Goal: Task Accomplishment & Management: Use online tool/utility

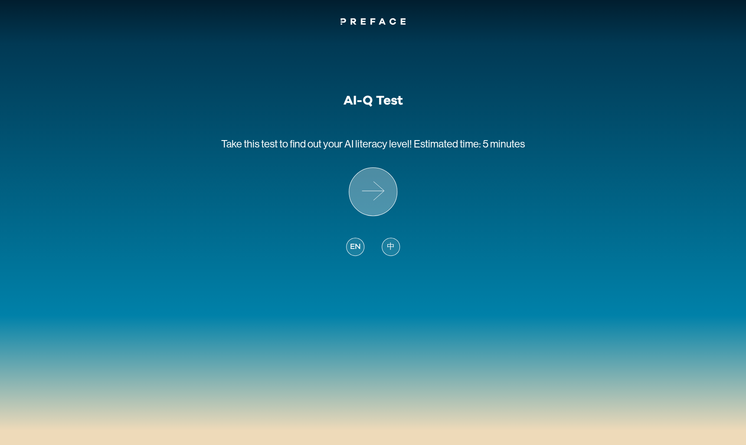
click at [361, 195] on icon at bounding box center [373, 192] width 48 height 48
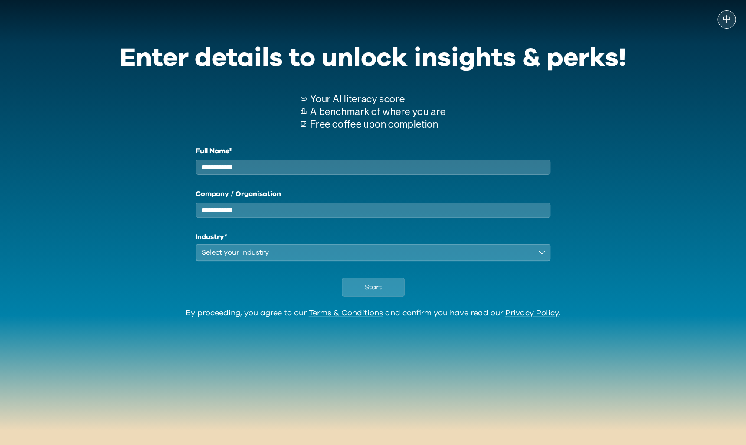
click at [275, 167] on input "Full Name*" at bounding box center [373, 167] width 355 height 15
type input "****"
click at [279, 218] on input "Company / Organisation" at bounding box center [373, 210] width 355 height 15
click at [239, 218] on input "Company / Organisation" at bounding box center [373, 210] width 355 height 15
type input "**********"
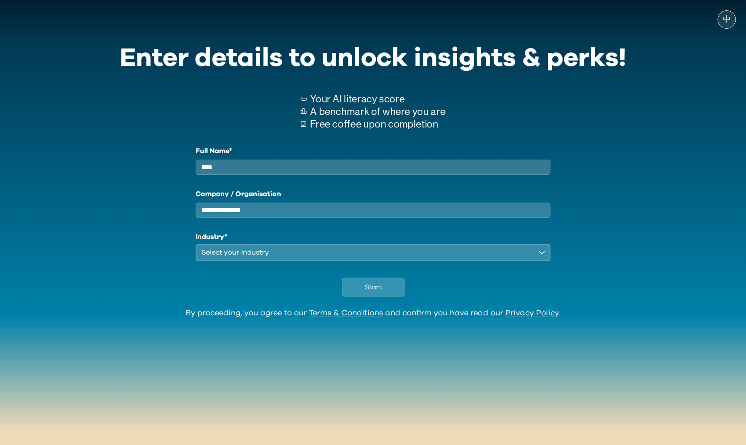
click at [248, 258] on div "Select your industry" at bounding box center [367, 252] width 331 height 10
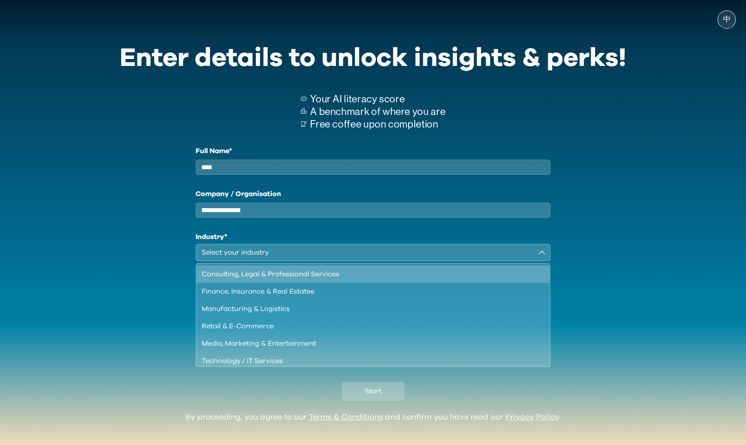
click at [312, 279] on div "Consulting, Legal & Professional Services" at bounding box center [368, 274] width 332 height 10
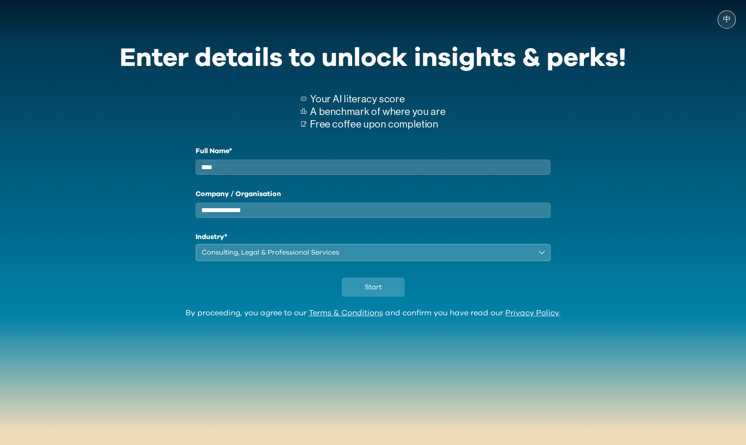
click at [337, 258] on div "Consulting, Legal & Professional Services" at bounding box center [367, 252] width 331 height 10
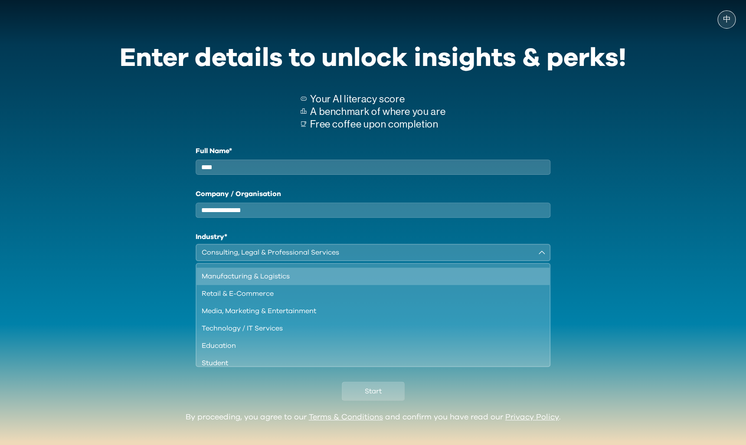
scroll to position [38, 0]
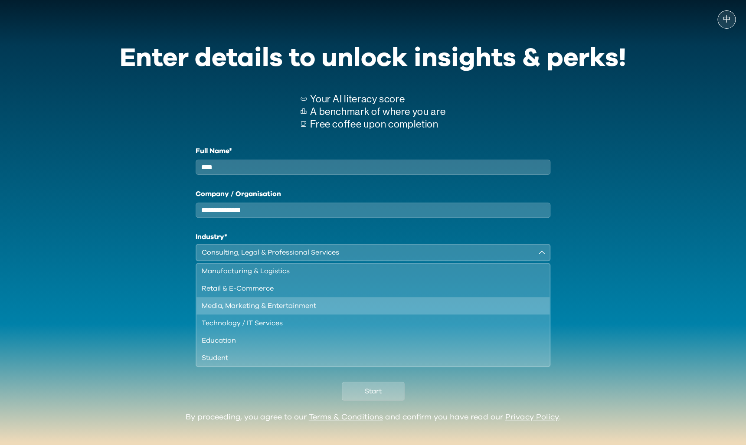
click at [281, 311] on div "Media, Marketing & Entertainment" at bounding box center [368, 306] width 332 height 10
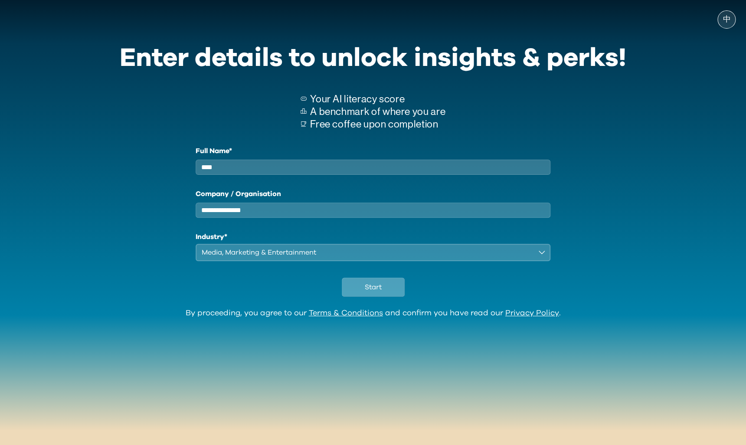
click at [374, 290] on span "Start" at bounding box center [373, 287] width 17 height 10
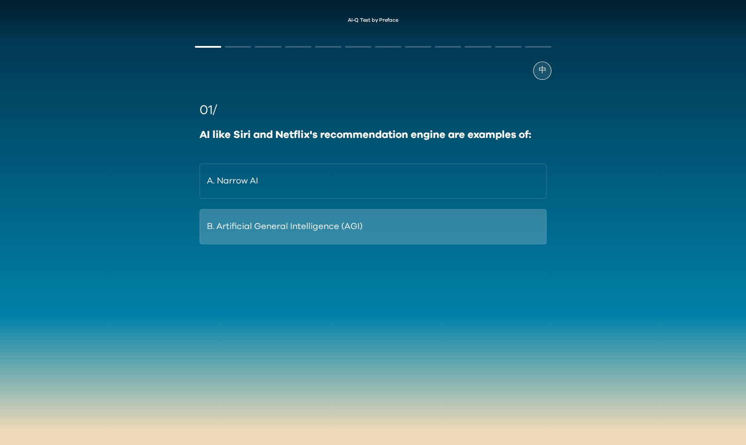
click at [307, 223] on button "B. Artificial General Intelligence (AGI)" at bounding box center [373, 226] width 347 height 35
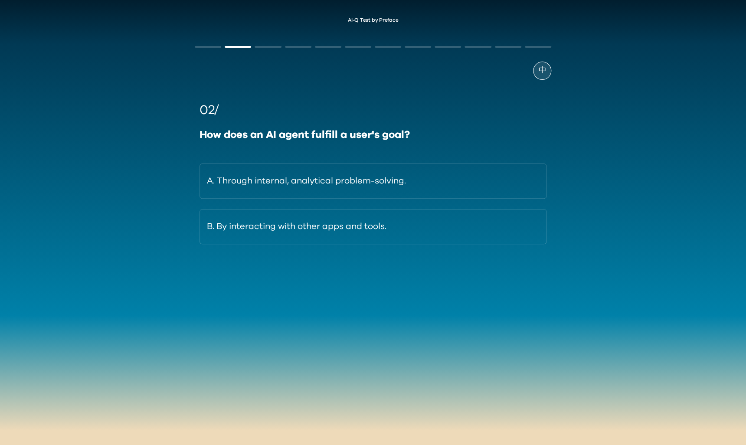
click at [323, 181] on button "A. Through internal, analytical problem-solving." at bounding box center [373, 181] width 347 height 35
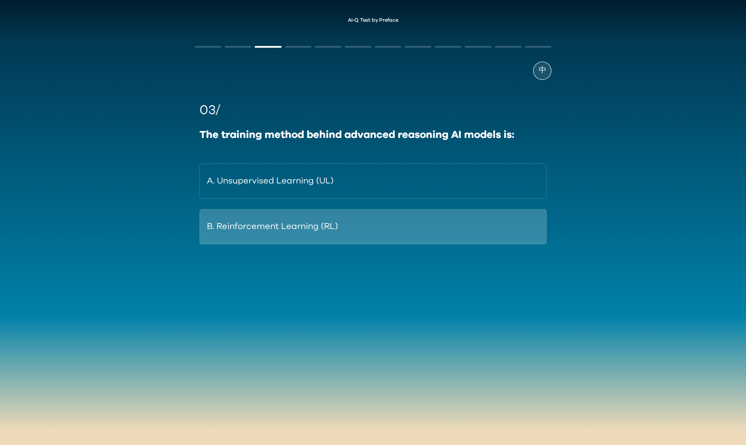
click at [311, 233] on button "B. Reinforcement Learning (RL)" at bounding box center [373, 226] width 347 height 35
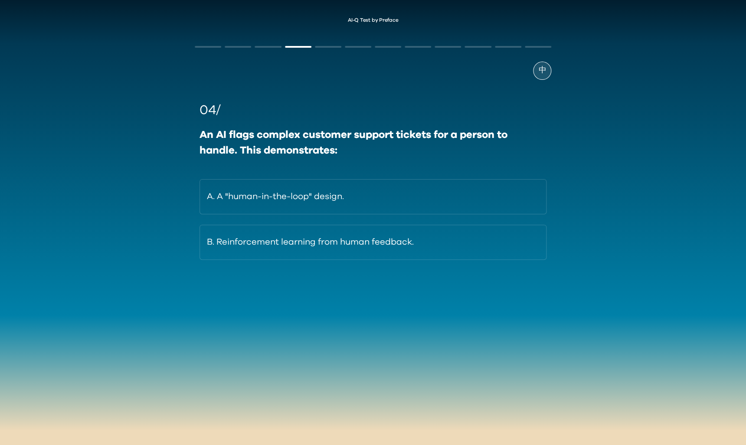
click at [313, 216] on div "A. A "human-in-the-loop" design. B. Reinforcement learning from human feedback." at bounding box center [373, 219] width 347 height 81
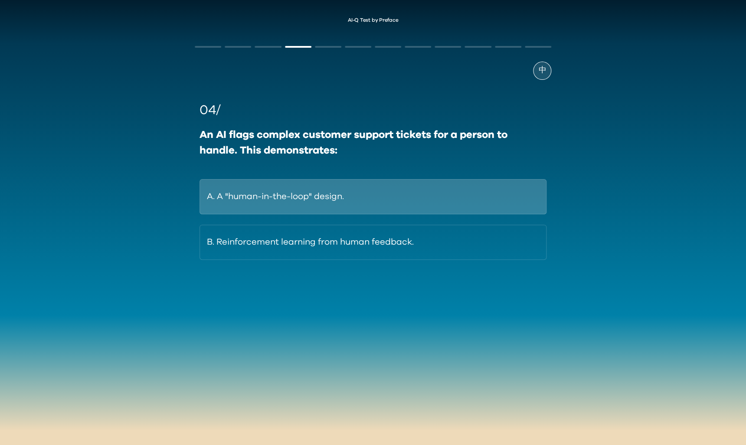
click at [315, 207] on button "A. A "human-in-the-loop" design." at bounding box center [373, 196] width 347 height 35
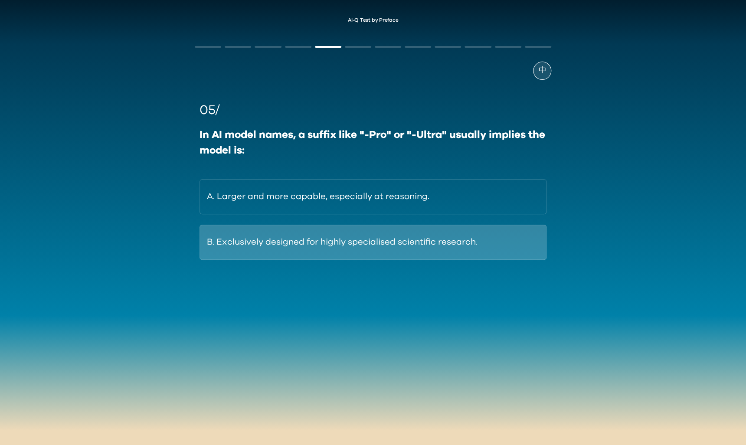
click at [298, 240] on button "B. Exclusively designed for highly specialised scientific research." at bounding box center [373, 242] width 347 height 35
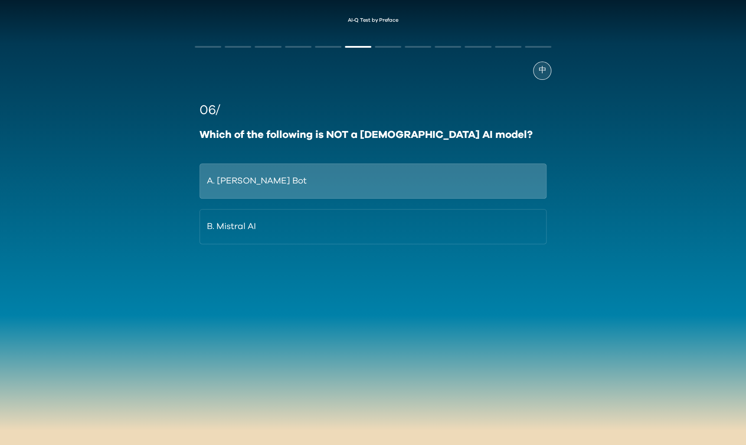
click at [302, 172] on button "A. Ernie Bot" at bounding box center [373, 181] width 347 height 35
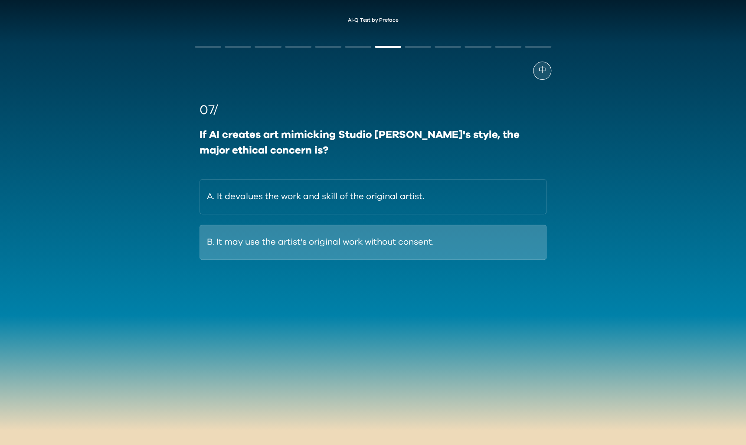
click at [330, 245] on button "B. It may use the artist's original work without consent." at bounding box center [373, 242] width 347 height 35
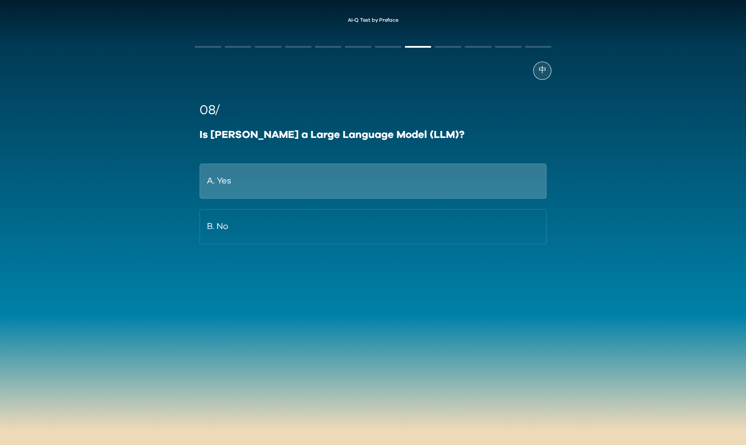
click at [316, 178] on button "A. Yes" at bounding box center [373, 181] width 347 height 35
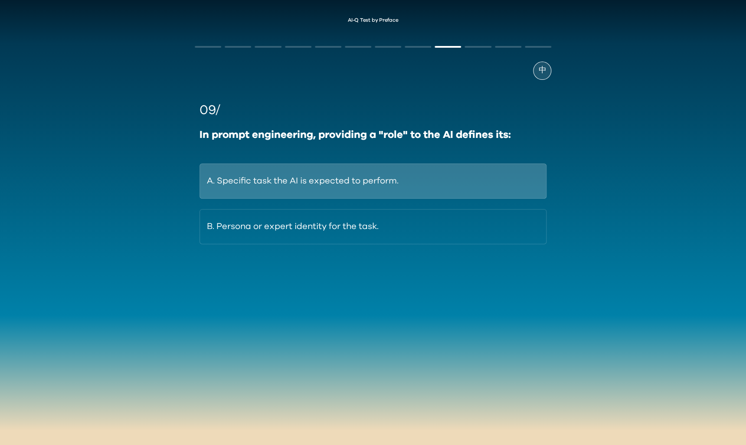
click at [305, 174] on button "A. Specific task the AI is expected to perform." at bounding box center [373, 181] width 347 height 35
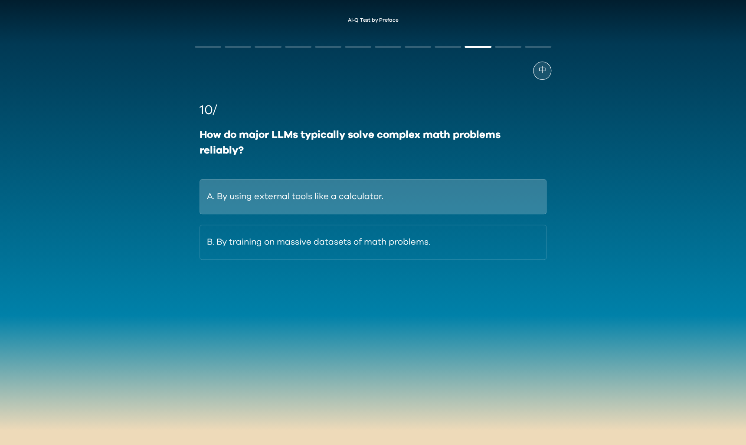
click at [317, 207] on button "A. By using external tools like a calculator." at bounding box center [373, 196] width 347 height 35
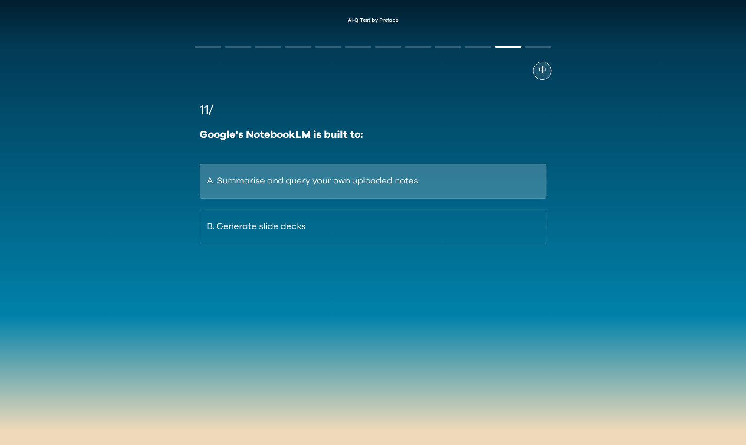
click at [321, 198] on button "A. Summarise and query your own uploaded notes" at bounding box center [373, 181] width 347 height 35
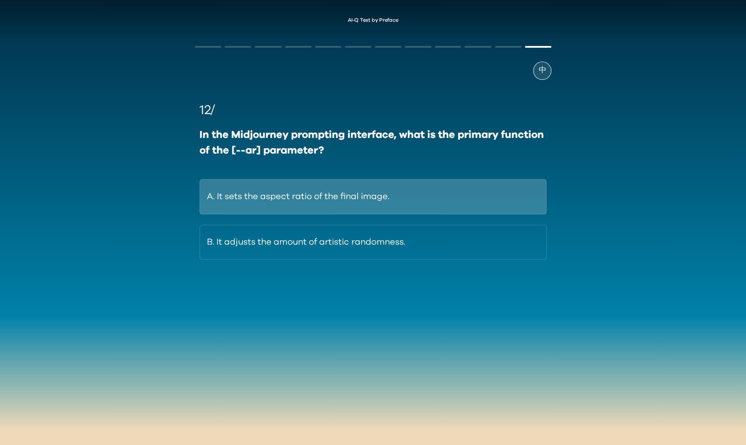
click at [320, 199] on button "A. It sets the aspect ratio of the final image." at bounding box center [373, 196] width 347 height 35
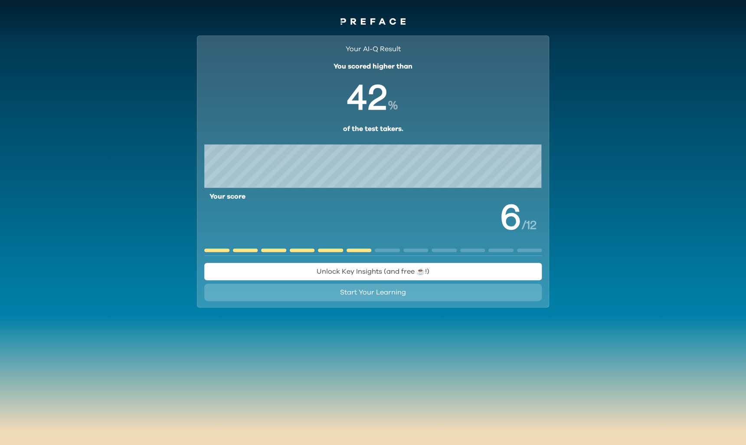
click at [138, 80] on div "Your AI-Q Result You scored higher than % of the test takers. Your score / 12 U…" at bounding box center [373, 180] width 746 height 304
